Goal: Find contact information: Obtain details needed to contact an individual or organization

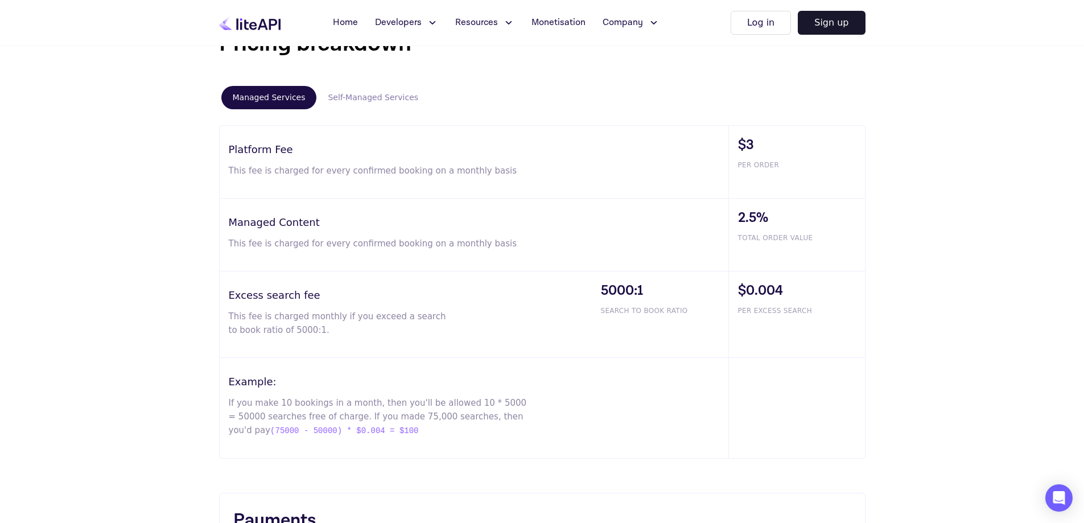
scroll to position [683, 0]
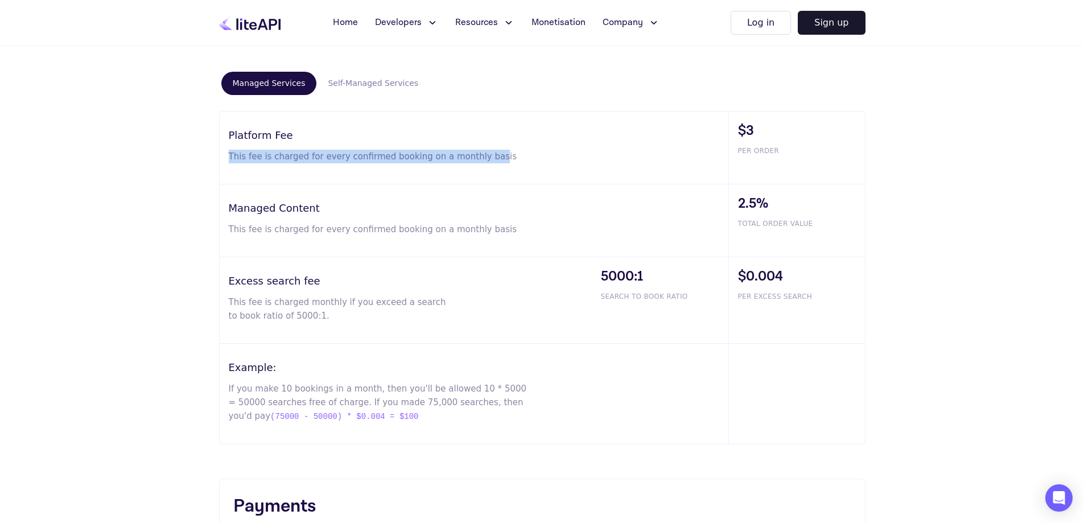
drag, startPoint x: 228, startPoint y: 158, endPoint x: 479, endPoint y: 158, distance: 251.6
click at [479, 158] on div "Platform Fee This fee is charged for every confirmed booking on a monthly basis" at bounding box center [474, 148] width 509 height 72
click at [487, 159] on p "This fee is charged for every confirmed booking on a monthly basis" at bounding box center [379, 157] width 300 height 14
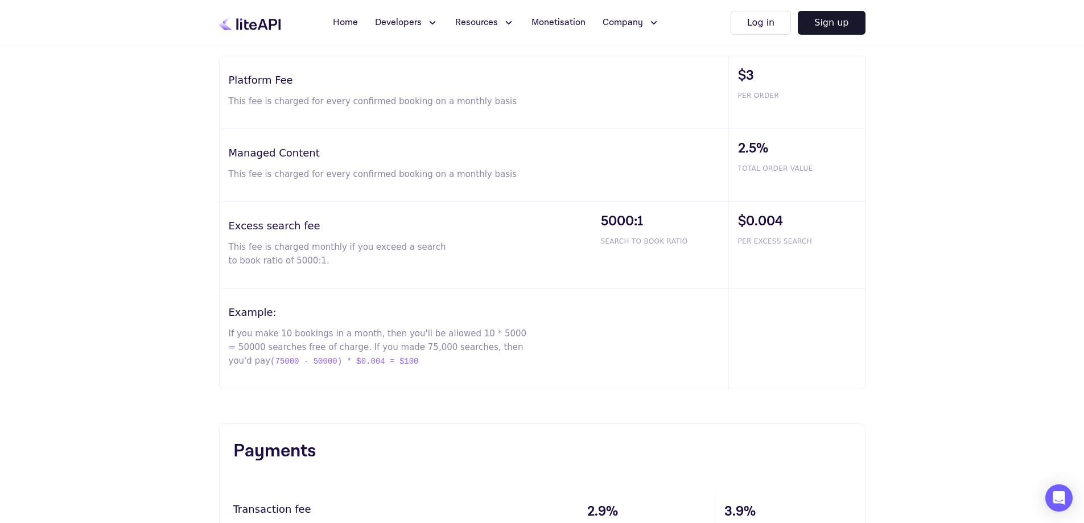
scroll to position [740, 0]
drag, startPoint x: 229, startPoint y: 150, endPoint x: 318, endPoint y: 157, distance: 89.6
click at [318, 157] on h3 "Managed Content" at bounding box center [479, 150] width 500 height 15
click at [737, 145] on div "2.5% TOTAL ORDER VALUE" at bounding box center [797, 163] width 137 height 72
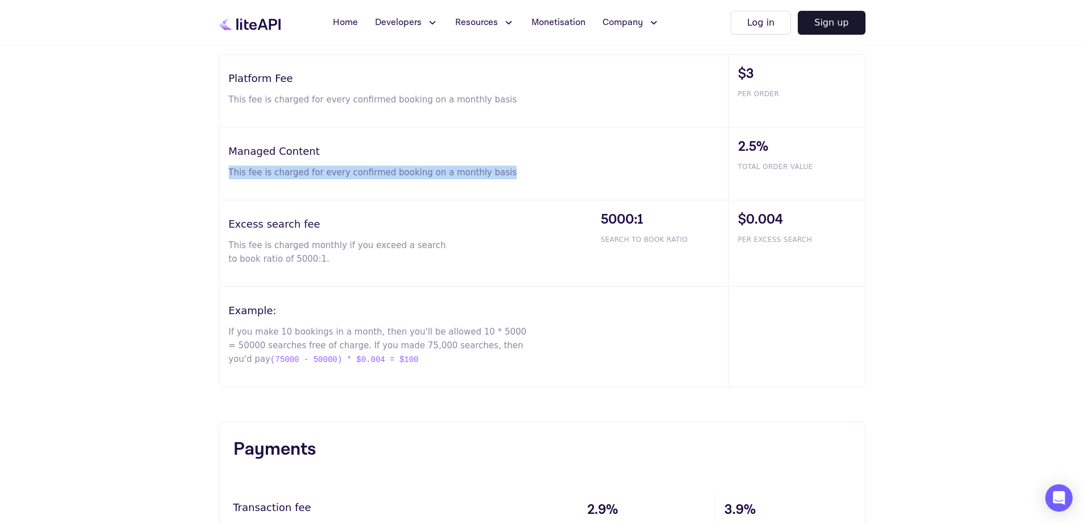
drag, startPoint x: 224, startPoint y: 166, endPoint x: 495, endPoint y: 171, distance: 271.0
click at [495, 171] on div "Managed Content This fee is charged for every confirmed booking on a monthly ba…" at bounding box center [474, 163] width 509 height 72
click at [820, 169] on span "TOTAL ORDER VALUE" at bounding box center [801, 167] width 127 height 10
drag, startPoint x: 770, startPoint y: 146, endPoint x: 736, endPoint y: 146, distance: 33.6
click at [736, 146] on div "2.5% TOTAL ORDER VALUE" at bounding box center [797, 163] width 137 height 72
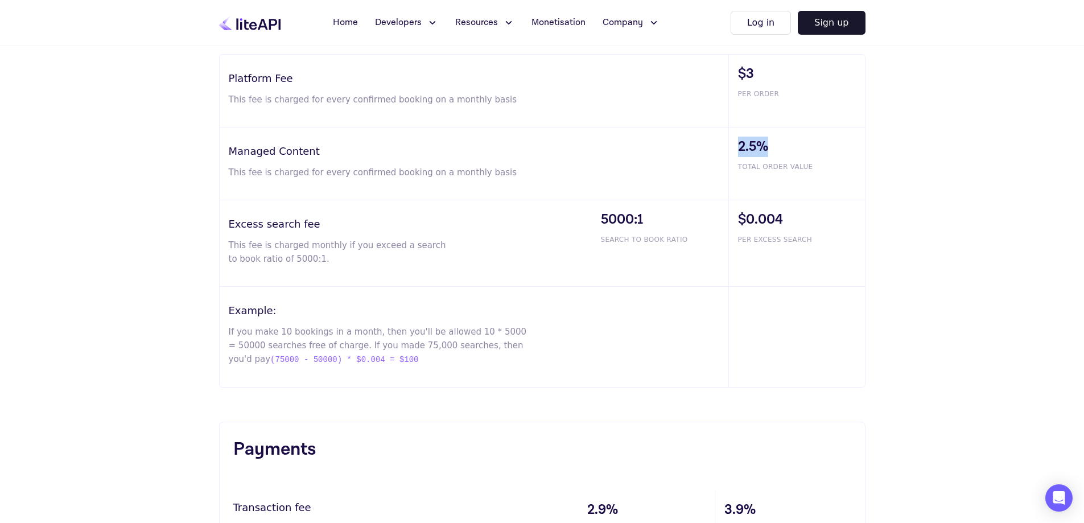
click at [752, 147] on span "2.5%" at bounding box center [801, 147] width 127 height 20
drag, startPoint x: 766, startPoint y: 147, endPoint x: 738, endPoint y: 149, distance: 28.5
click at [738, 149] on span "2.5%" at bounding box center [801, 147] width 127 height 20
click at [754, 149] on span "2.5%" at bounding box center [801, 147] width 127 height 20
drag, startPoint x: 807, startPoint y: 171, endPoint x: 738, endPoint y: 166, distance: 69.0
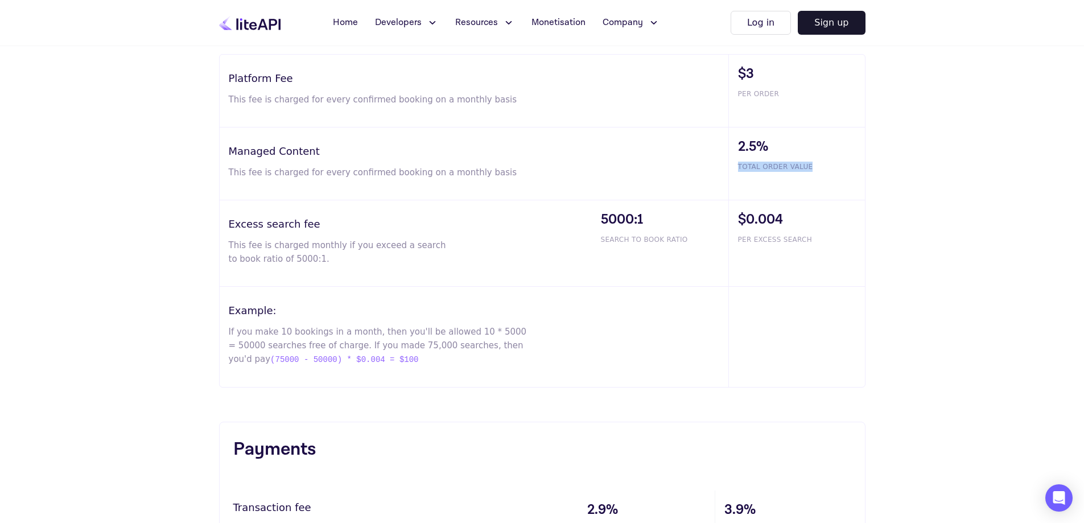
click at [738, 166] on span "TOTAL ORDER VALUE" at bounding box center [801, 167] width 127 height 10
click at [744, 183] on div "2.5% TOTAL ORDER VALUE" at bounding box center [797, 163] width 137 height 72
drag, startPoint x: 735, startPoint y: 167, endPoint x: 809, endPoint y: 166, distance: 74.6
click at [809, 166] on div "2.5% TOTAL ORDER VALUE" at bounding box center [797, 163] width 137 height 72
click at [814, 166] on span "TOTAL ORDER VALUE" at bounding box center [801, 167] width 127 height 10
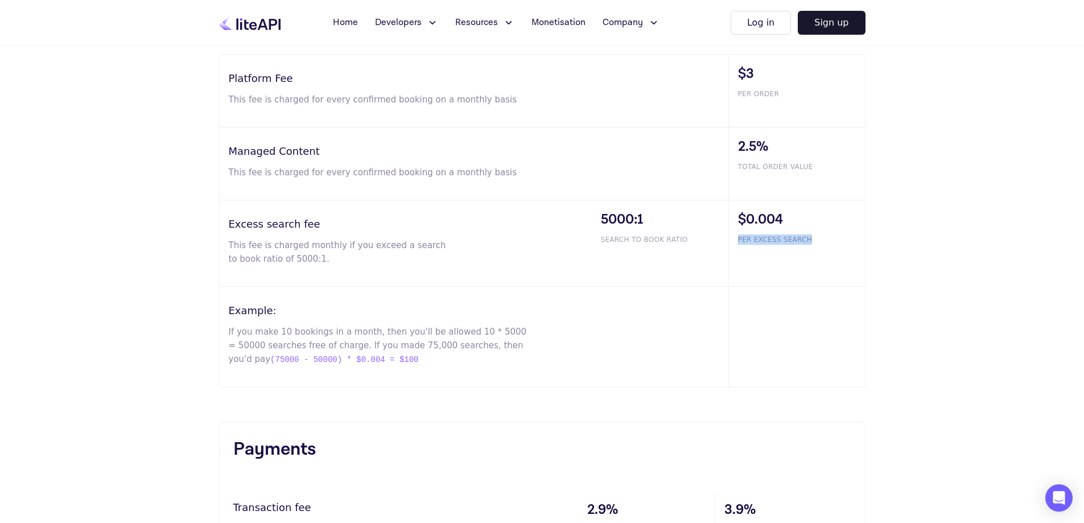
drag, startPoint x: 737, startPoint y: 242, endPoint x: 809, endPoint y: 241, distance: 72.3
click at [808, 240] on div "$0.004 PER EXCESS SEARCH" at bounding box center [797, 243] width 137 height 86
click at [810, 241] on span "PER EXCESS SEARCH" at bounding box center [801, 239] width 127 height 10
drag, startPoint x: 740, startPoint y: 238, endPoint x: 809, endPoint y: 240, distance: 69.5
click at [809, 240] on span "PER EXCESS SEARCH" at bounding box center [801, 239] width 127 height 10
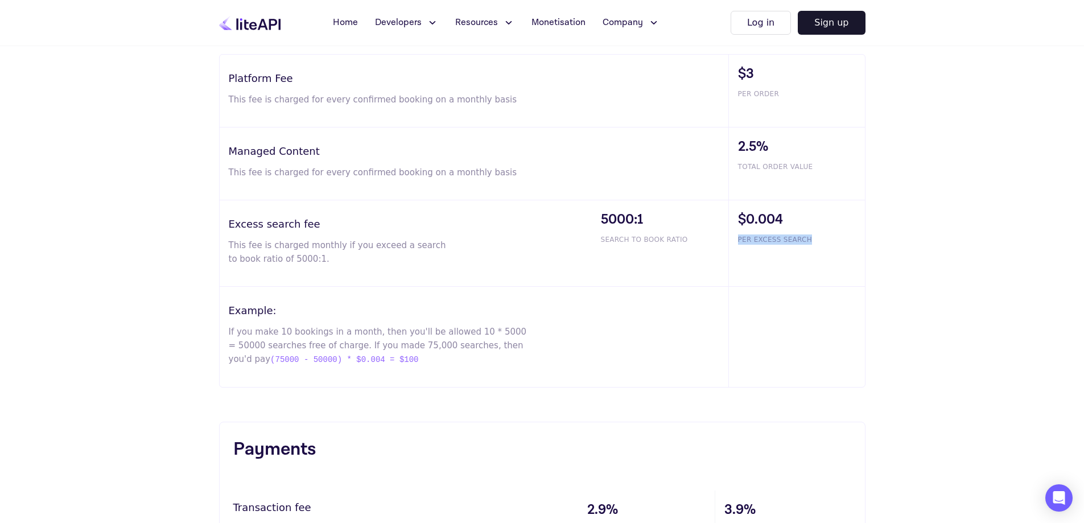
copy span "PER EXCESS SEARCH"
click at [785, 236] on span "PER EXCESS SEARCH" at bounding box center [801, 239] width 127 height 10
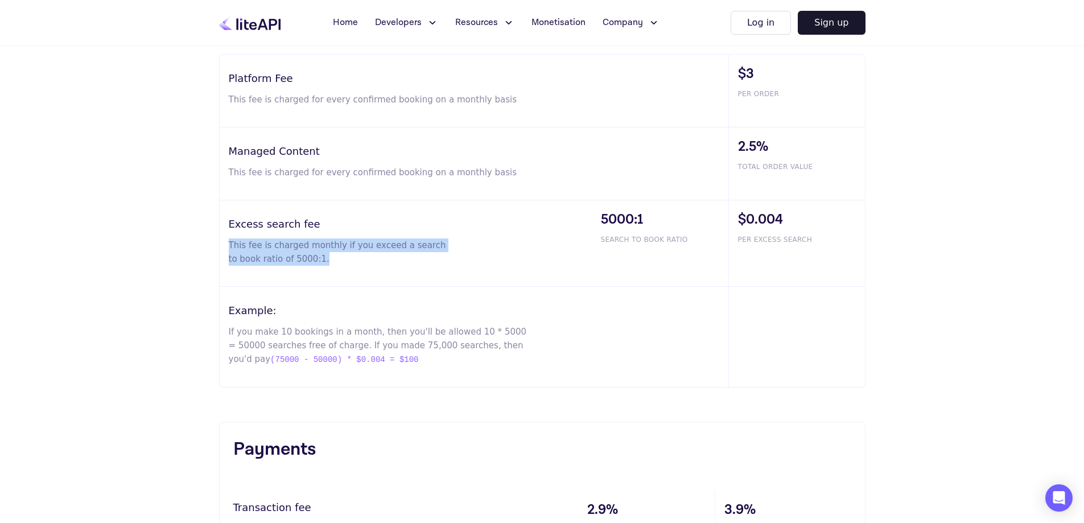
drag, startPoint x: 227, startPoint y: 245, endPoint x: 316, endPoint y: 268, distance: 91.7
click at [316, 268] on div "Excess search fee This fee is charged monthly if you exceed a search to book ra…" at bounding box center [406, 243] width 372 height 86
copy p "This fee is charged monthly if you exceed a search to book ratio of 5000:1."
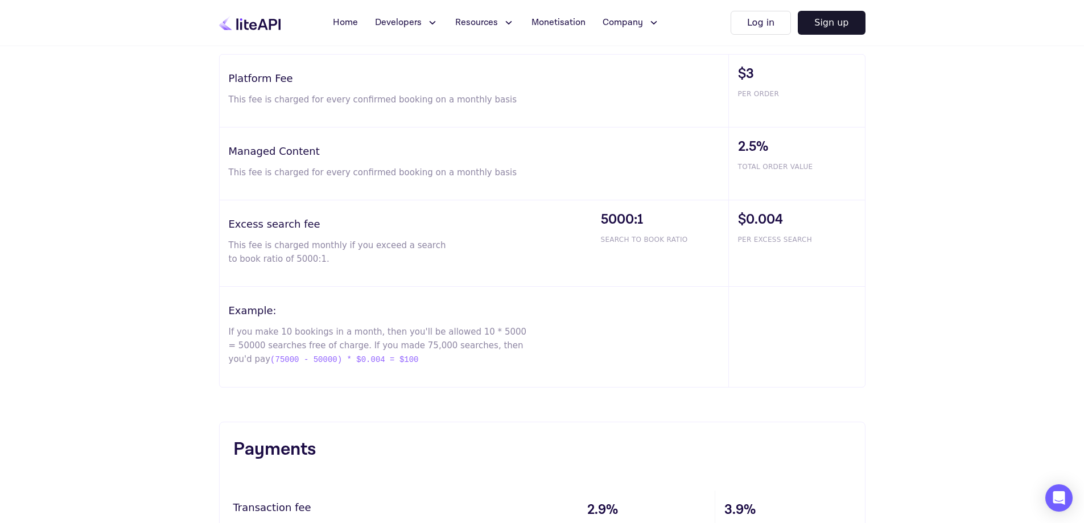
click at [237, 327] on p "If you make 10 bookings in a month, then you'll be allowed 10 * 5000 = 50000 se…" at bounding box center [379, 346] width 300 height 42
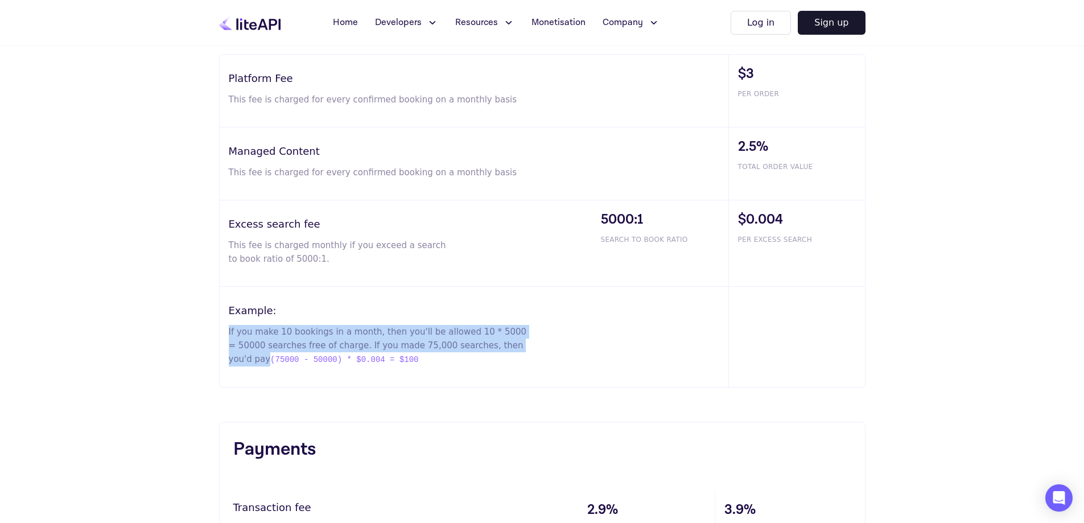
drag, startPoint x: 224, startPoint y: 330, endPoint x: 491, endPoint y: 343, distance: 267.3
click at [491, 343] on div "Example: If you make 10 bookings in a month, then you'll be allowed 10 * 5000 =…" at bounding box center [474, 337] width 509 height 100
copy p "If you make 10 bookings in a month, then you'll be allowed 10 * 5000 = 50000 se…"
click at [312, 336] on p "If you make 10 bookings in a month, then you'll be allowed 10 * 5000 = 50000 se…" at bounding box center [379, 346] width 300 height 42
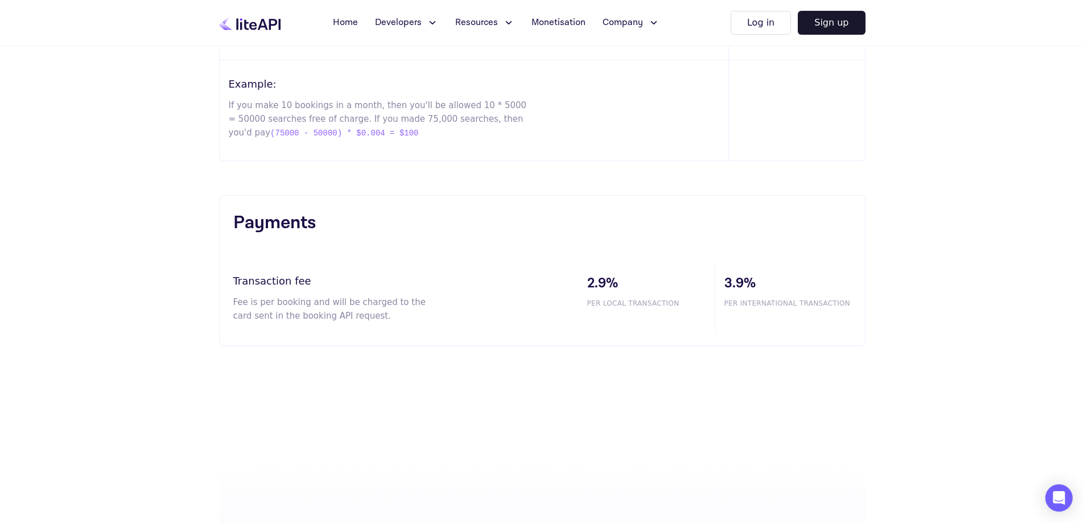
scroll to position [968, 0]
drag, startPoint x: 234, startPoint y: 279, endPoint x: 382, endPoint y: 289, distance: 147.8
click at [321, 279] on h3 "Transaction fee" at bounding box center [405, 279] width 345 height 15
click at [527, 282] on h3 "Transaction fee" at bounding box center [405, 279] width 345 height 15
drag, startPoint x: 680, startPoint y: 303, endPoint x: 586, endPoint y: 303, distance: 93.3
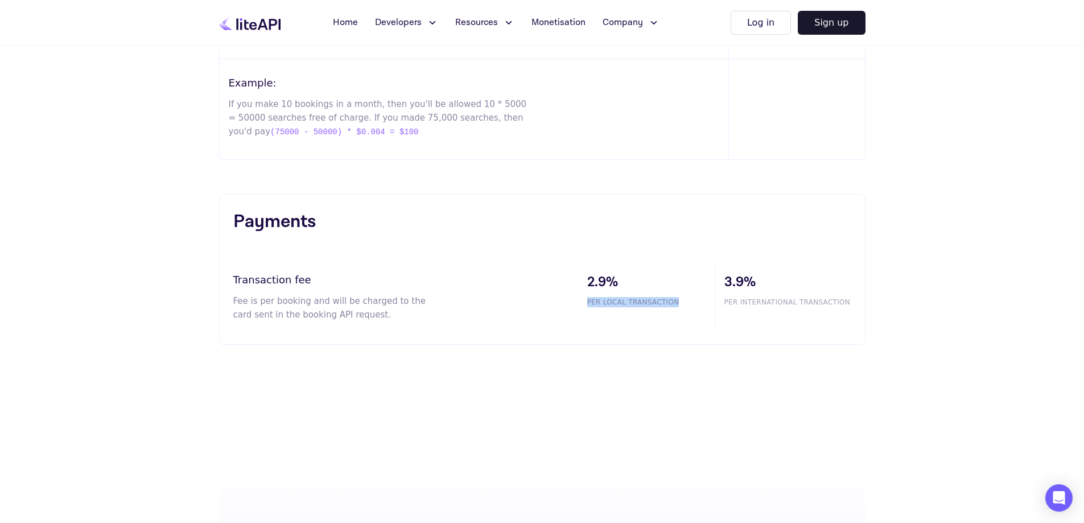
click at [586, 303] on div "2.9% PER LOCAL TRANSACTION" at bounding box center [646, 297] width 137 height 68
click at [437, 323] on div "Transaction fee Fee is per booking and will be charged to the card sent in the …" at bounding box center [405, 297] width 345 height 68
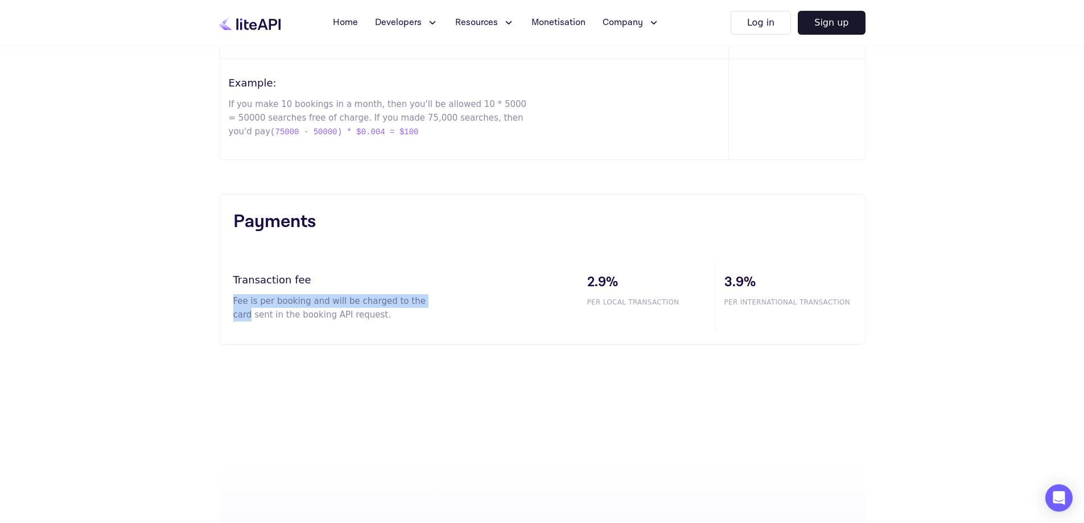
drag, startPoint x: 233, startPoint y: 300, endPoint x: 443, endPoint y: 303, distance: 210.6
click at [443, 303] on div "Transaction fee Fee is per booking and will be charged to the card sent in the …" at bounding box center [405, 297] width 345 height 68
click at [322, 316] on p "Fee is per booking and will be charged to the card sent in the booking API requ…" at bounding box center [336, 307] width 207 height 27
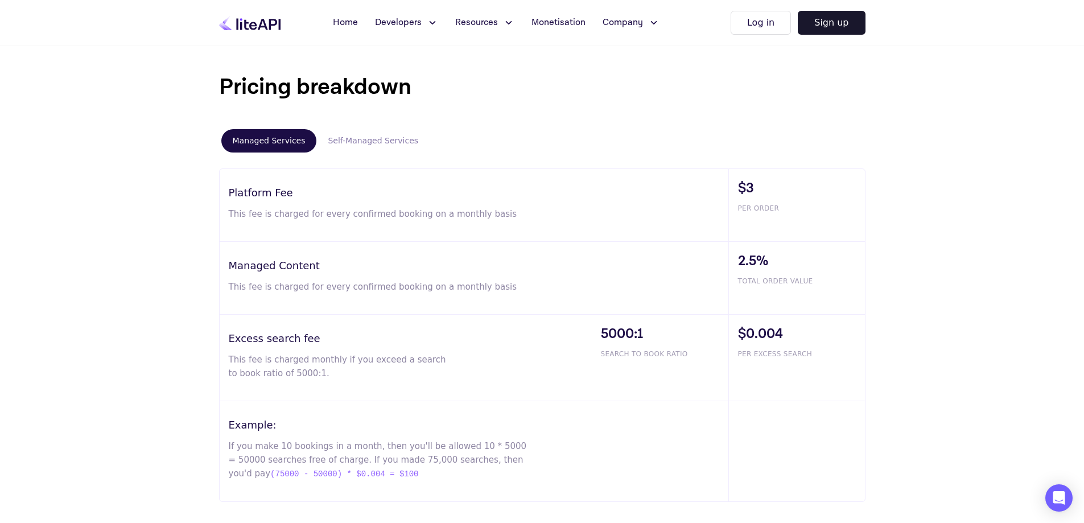
scroll to position [569, 0]
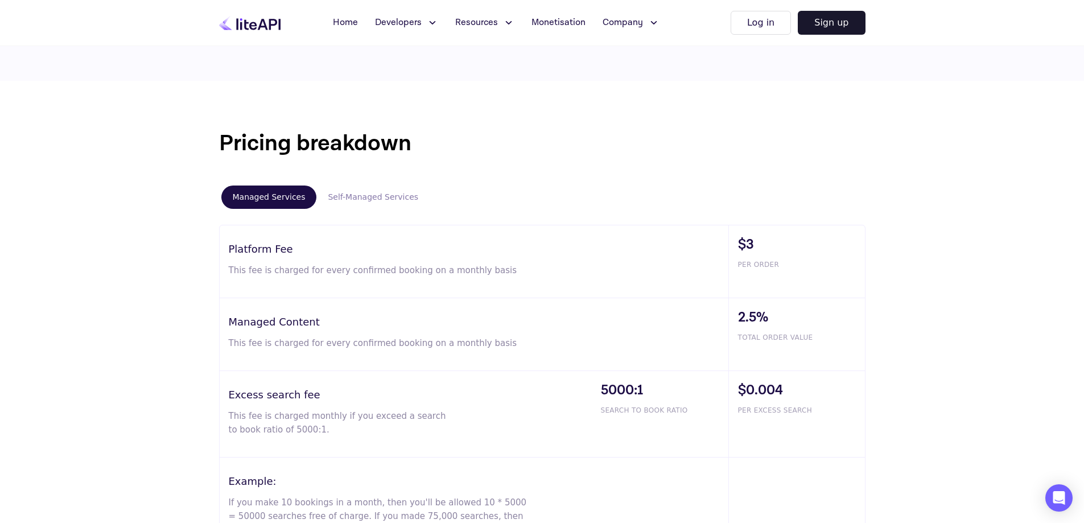
click at [375, 197] on button "Self-Managed Services" at bounding box center [372, 197] width 113 height 23
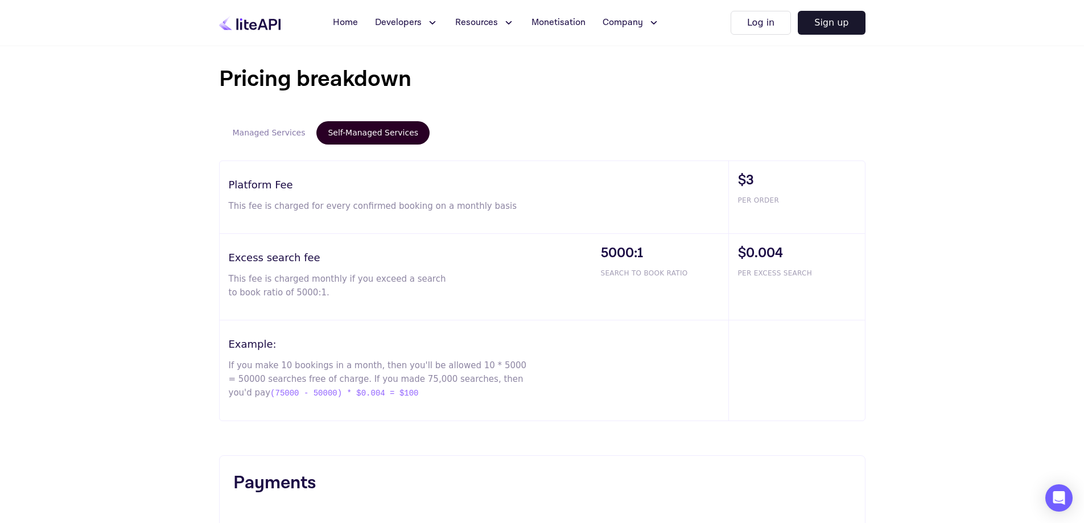
scroll to position [626, 0]
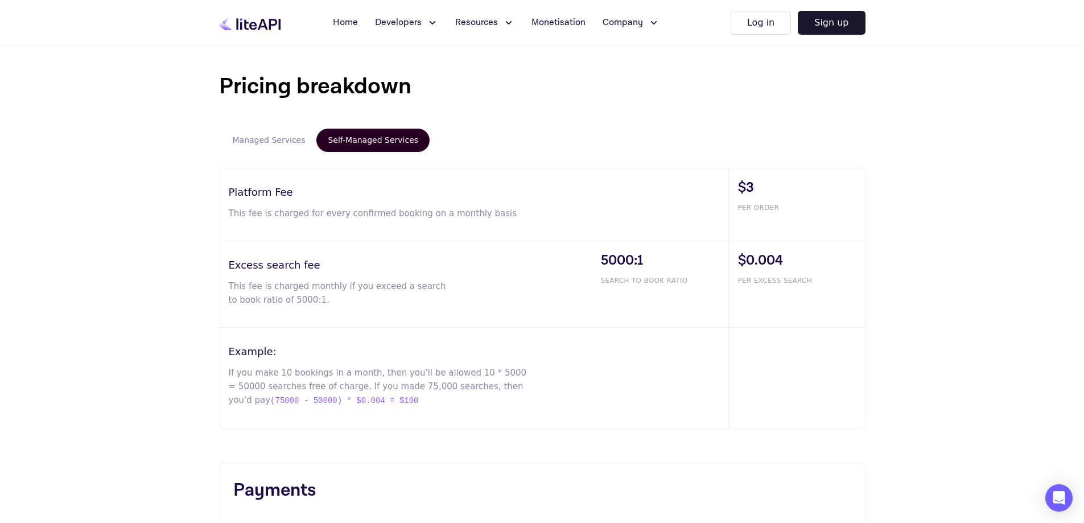
click at [261, 143] on button "Managed Services" at bounding box center [269, 140] width 96 height 23
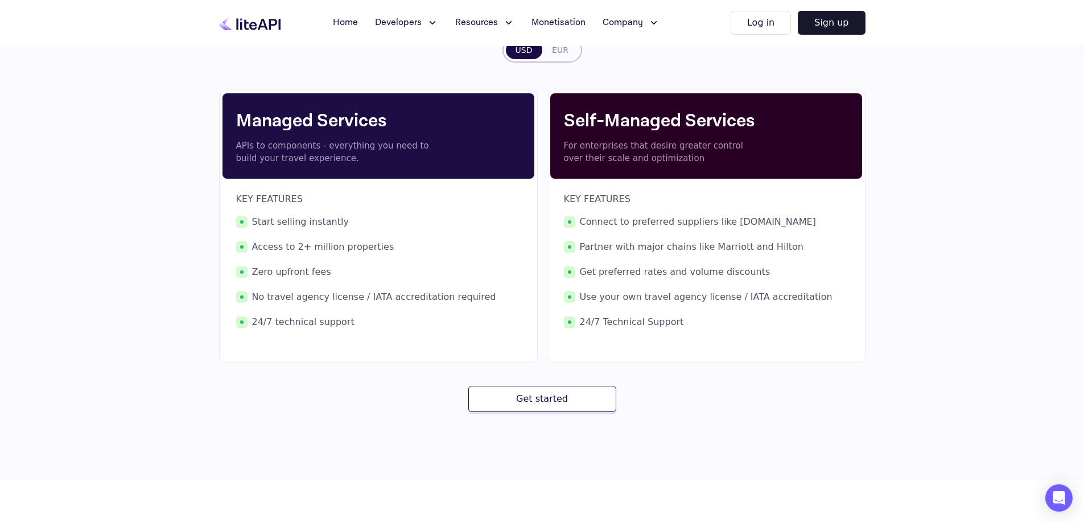
scroll to position [114, 0]
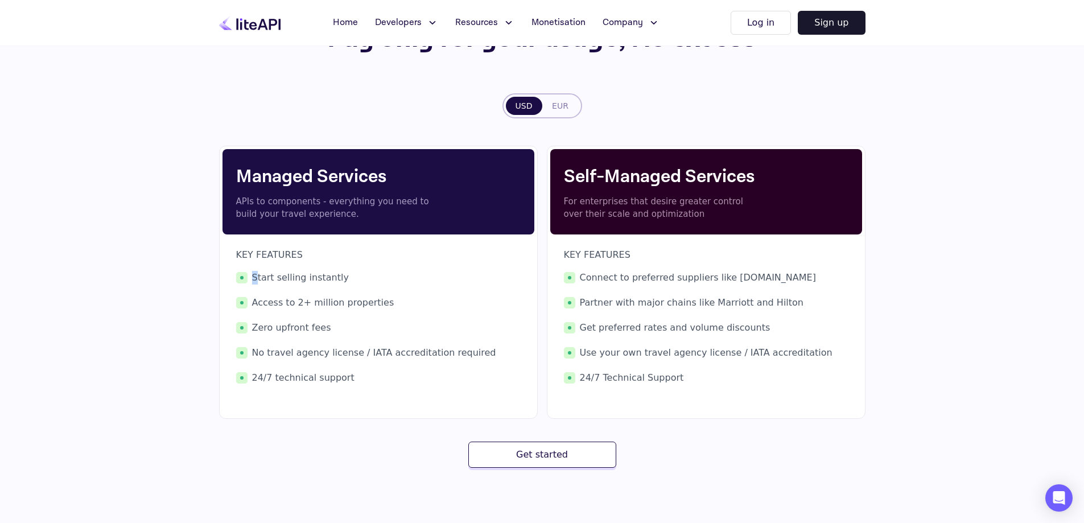
drag, startPoint x: 258, startPoint y: 275, endPoint x: 339, endPoint y: 282, distance: 81.1
click at [339, 282] on span "Start selling instantly" at bounding box center [378, 278] width 285 height 14
click at [279, 275] on span "Start selling instantly" at bounding box center [378, 278] width 285 height 14
drag, startPoint x: 255, startPoint y: 278, endPoint x: 339, endPoint y: 274, distance: 84.3
click at [339, 274] on span "Start selling instantly" at bounding box center [378, 278] width 285 height 14
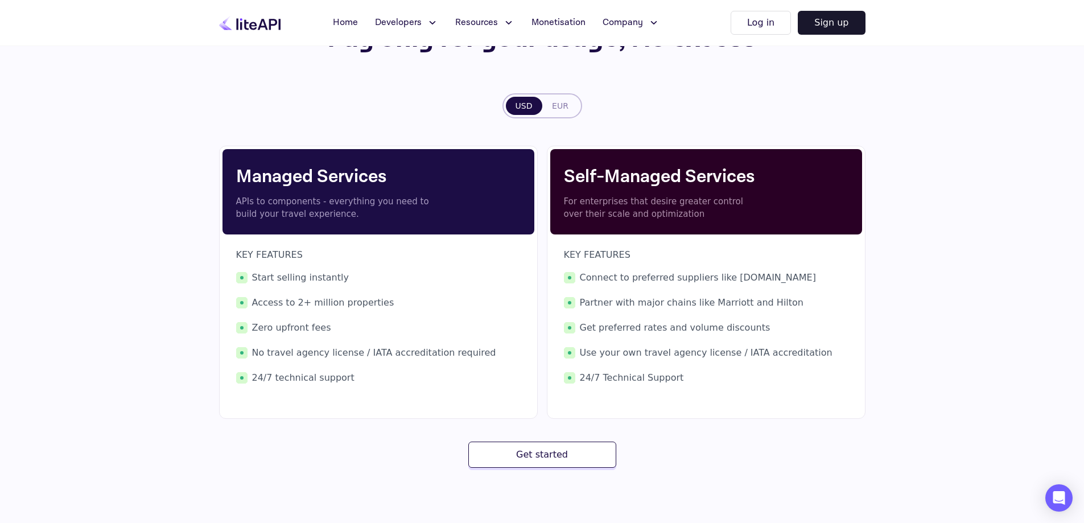
drag, startPoint x: 253, startPoint y: 303, endPoint x: 386, endPoint y: 304, distance: 133.2
click at [386, 304] on span "Access to 2+ million properties" at bounding box center [378, 303] width 285 height 14
drag, startPoint x: 253, startPoint y: 326, endPoint x: 333, endPoint y: 325, distance: 79.7
click at [329, 325] on span "Zero upfront fees" at bounding box center [378, 328] width 285 height 14
copy span "Zero upfront fees"
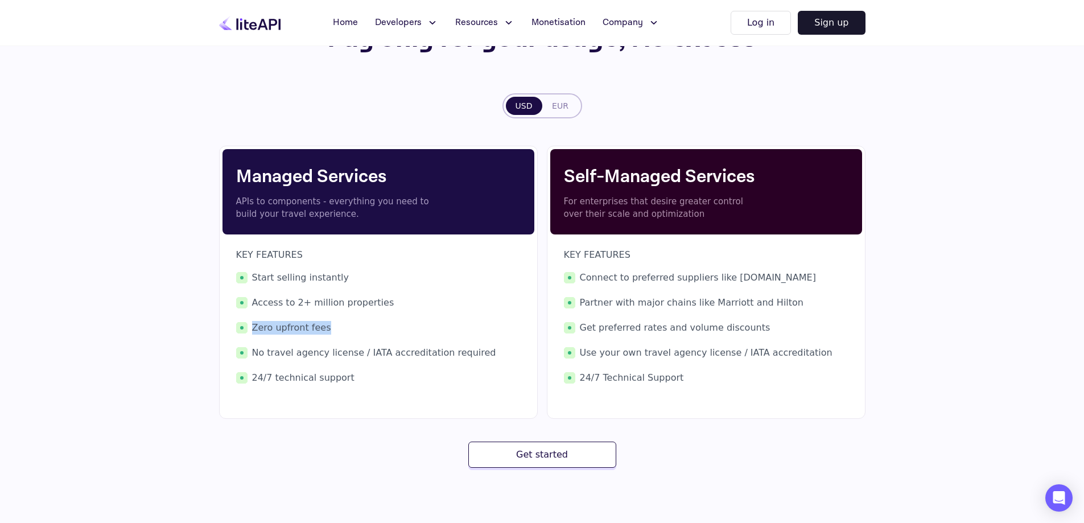
click at [324, 328] on span "Zero upfront fees" at bounding box center [378, 328] width 285 height 14
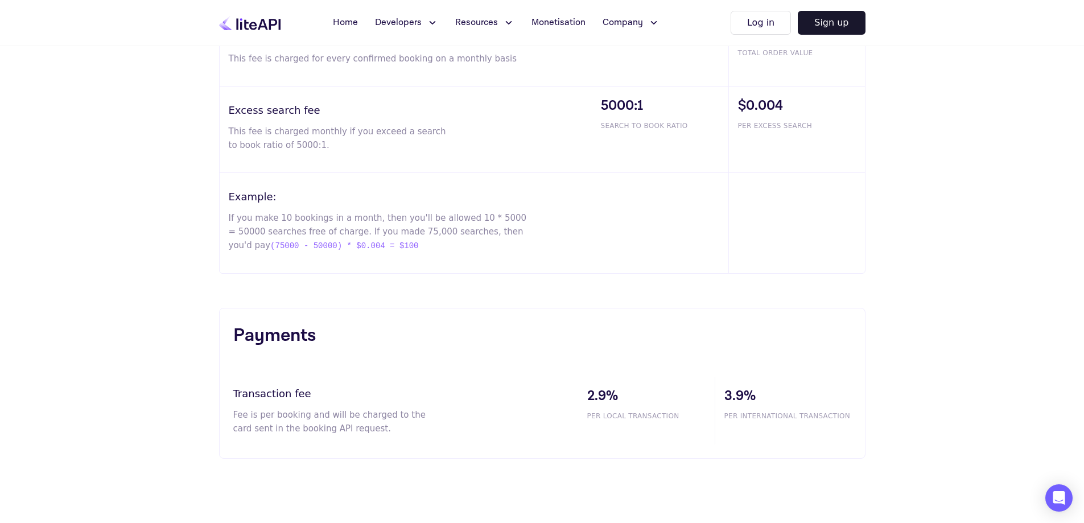
scroll to position [683, 0]
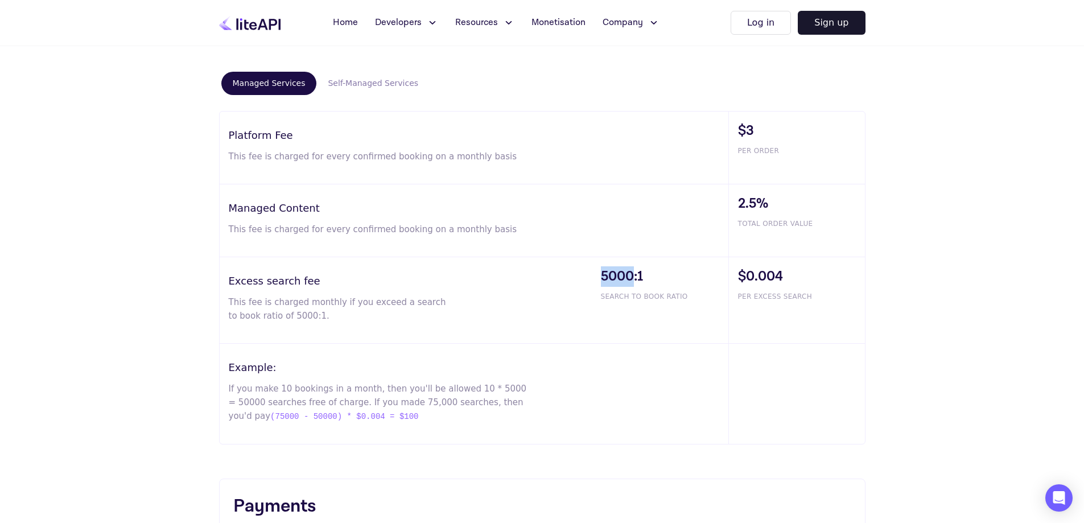
drag, startPoint x: 600, startPoint y: 271, endPoint x: 634, endPoint y: 276, distance: 33.9
click at [634, 276] on span "5000:1" at bounding box center [664, 276] width 127 height 20
click at [791, 281] on span "$0.004" at bounding box center [801, 276] width 127 height 20
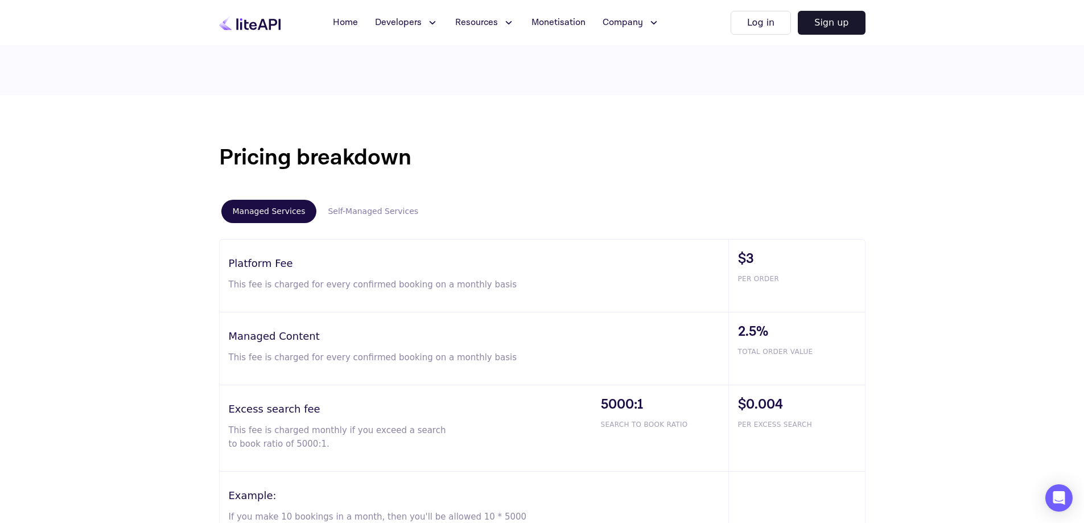
scroll to position [604, 0]
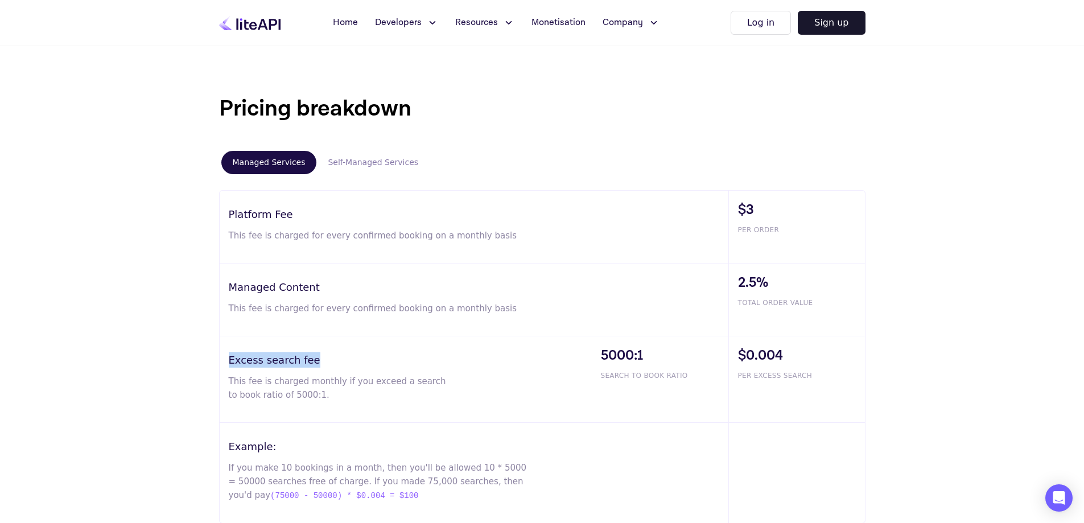
drag, startPoint x: 225, startPoint y: 359, endPoint x: 314, endPoint y: 367, distance: 89.8
click at [314, 367] on div "Excess search fee This fee is charged monthly if you exceed a search to book ra…" at bounding box center [406, 379] width 372 height 86
copy h3 "Excess search fee"
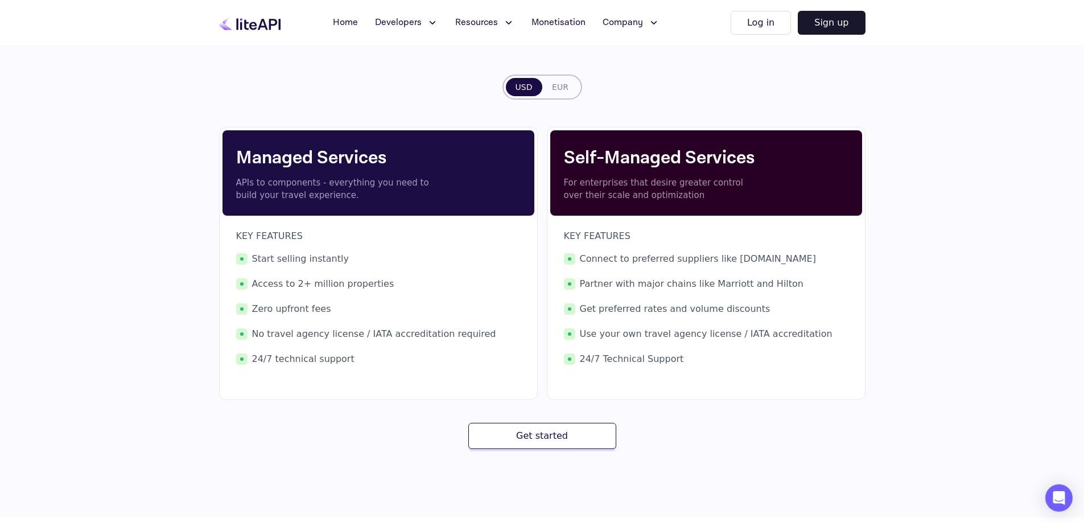
scroll to position [0, 0]
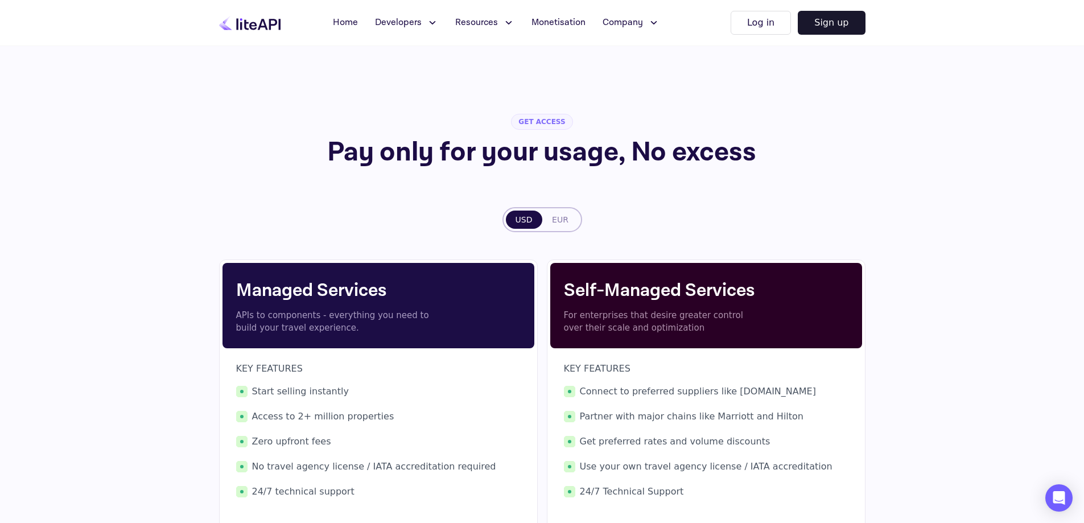
click at [427, 21] on icon at bounding box center [432, 22] width 12 height 11
click at [672, 177] on div "GET ACCESS Pay only for your usage, No excess" at bounding box center [542, 147] width 647 height 66
click at [626, 23] on span "Company" at bounding box center [623, 23] width 40 height 14
click at [630, 106] on span "Contact" at bounding box center [631, 107] width 35 height 14
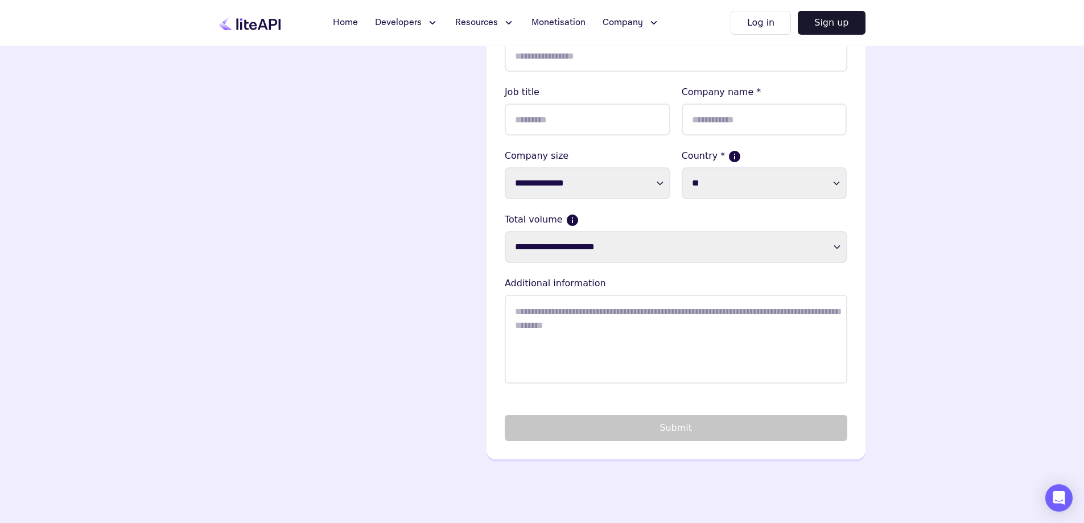
scroll to position [285, 0]
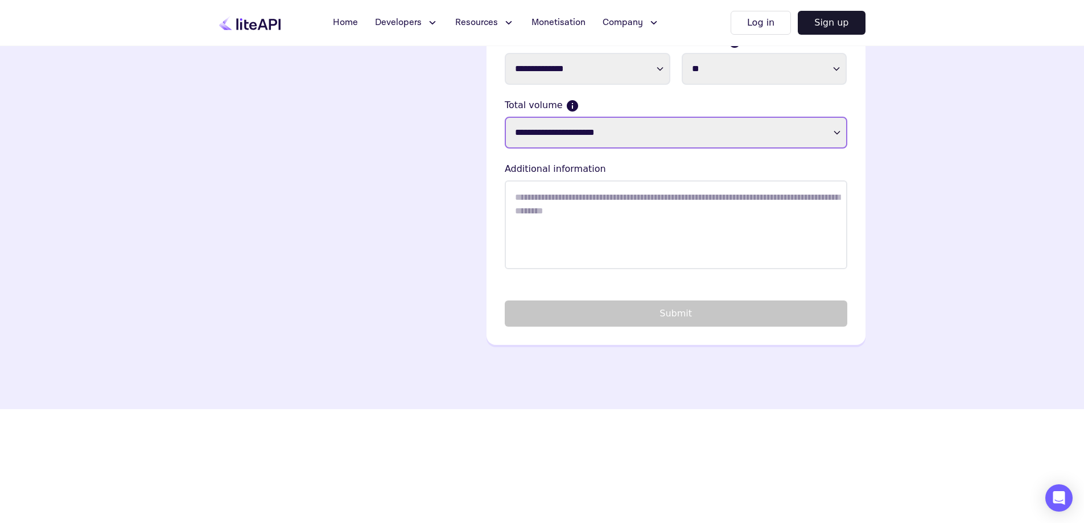
click at [600, 137] on select "**********" at bounding box center [676, 133] width 343 height 32
click at [600, 130] on select "**********" at bounding box center [676, 133] width 343 height 32
click at [278, 257] on div "Hey 👋🏻 We’d love to get to know you" at bounding box center [348, 85] width 258 height 520
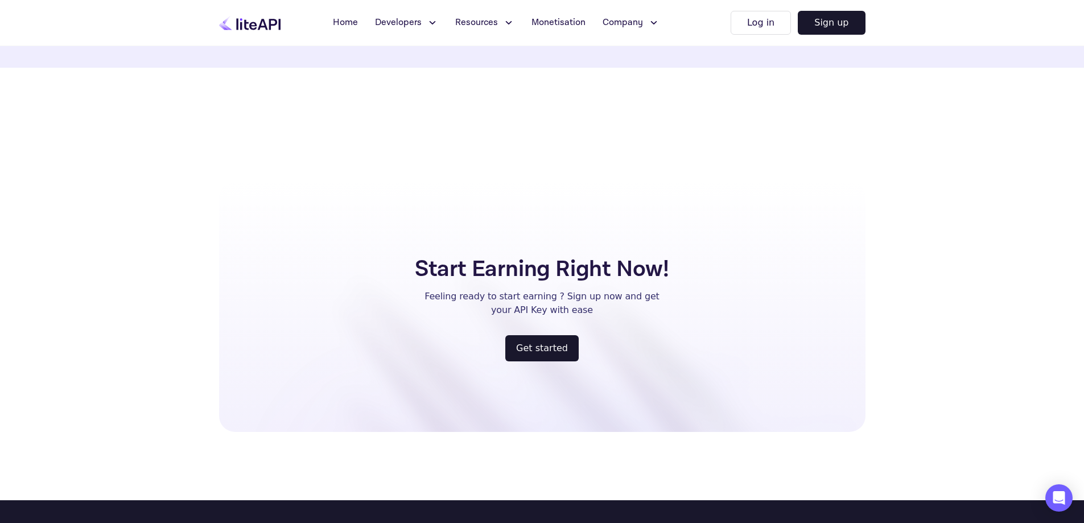
scroll to position [781, 0]
